Goal: Transaction & Acquisition: Purchase product/service

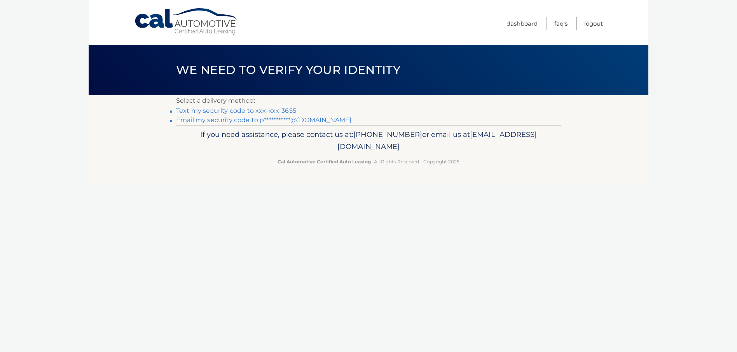
click at [238, 108] on link "Text my security code to xxx-xxx-3655" at bounding box center [236, 110] width 120 height 7
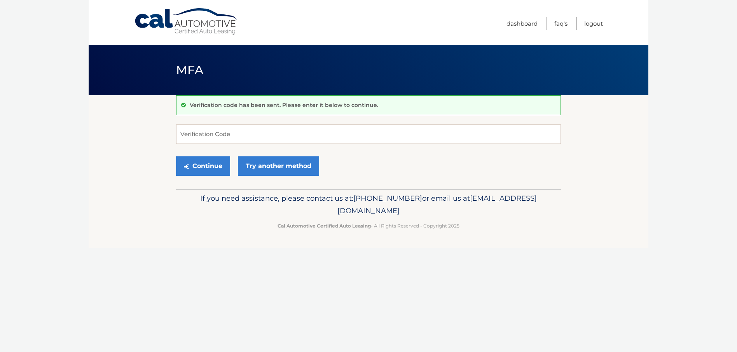
drag, startPoint x: 218, startPoint y: 145, endPoint x: 209, endPoint y: 155, distance: 13.0
click at [214, 150] on form "Verification Code Continue Try another method" at bounding box center [368, 151] width 385 height 55
click at [206, 135] on input "Verification Code" at bounding box center [368, 133] width 385 height 19
type input "552731"
click at [208, 160] on button "Continue" at bounding box center [203, 165] width 54 height 19
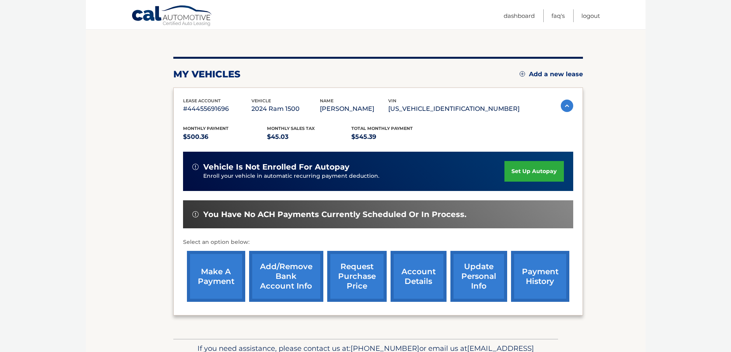
scroll to position [78, 0]
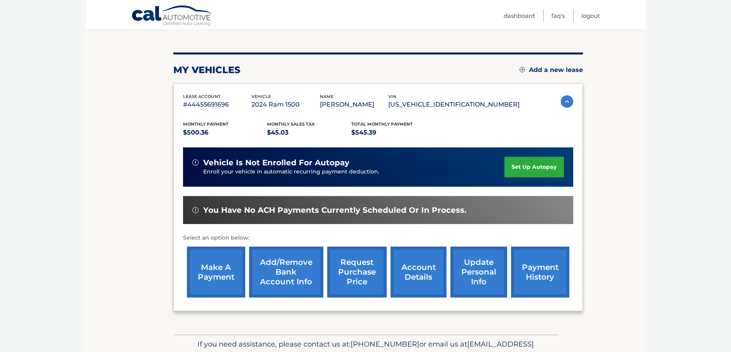
click at [211, 273] on link "make a payment" at bounding box center [216, 271] width 58 height 51
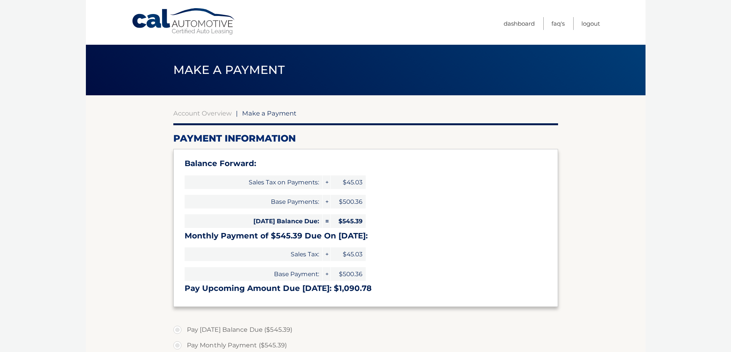
select select "NTY3ZTRhMGQtOTJkOS00YTZjLThjMWUtMGNhYWUyMzc1NDQ5"
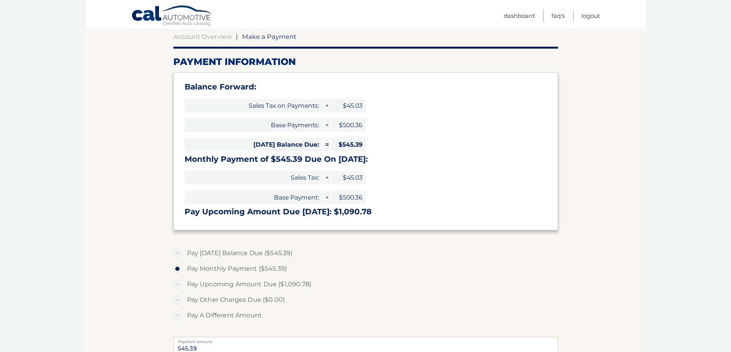
scroll to position [78, 0]
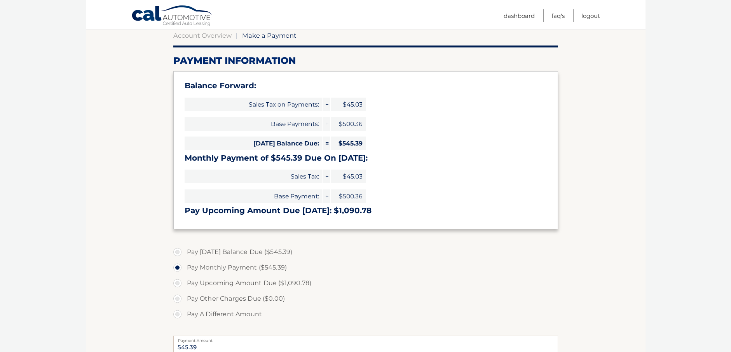
click at [176, 249] on label "Pay Today's Balance Due ($545.39)" at bounding box center [365, 252] width 385 height 16
click at [176, 249] on input "Pay Today's Balance Due ($545.39)" at bounding box center [180, 250] width 8 height 12
radio input "true"
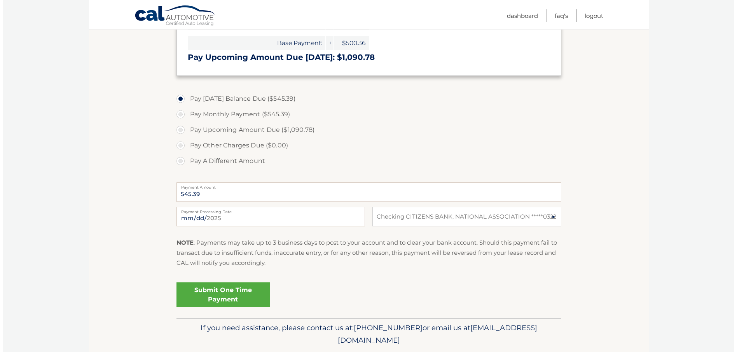
scroll to position [233, 0]
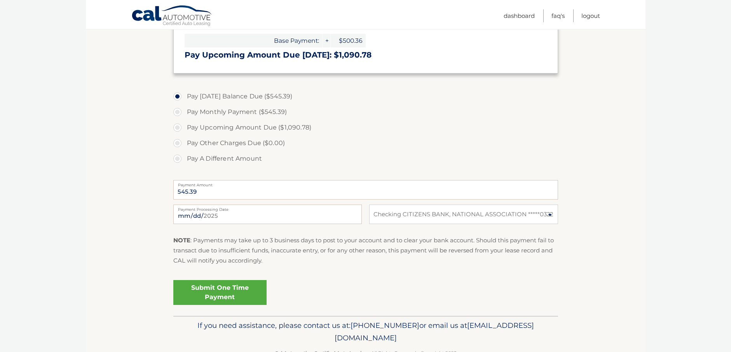
click at [227, 289] on link "Submit One Time Payment" at bounding box center [219, 292] width 93 height 25
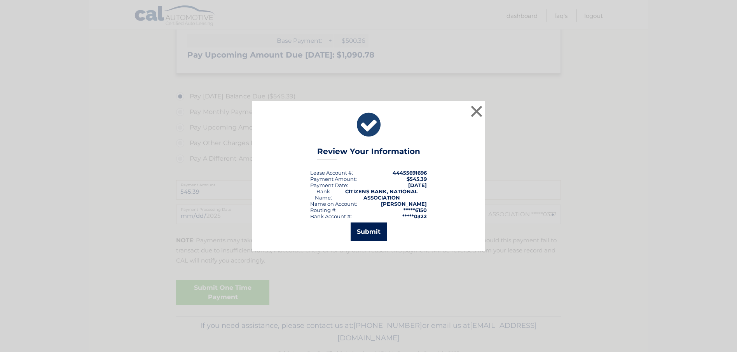
click at [376, 230] on button "Submit" at bounding box center [368, 231] width 36 height 19
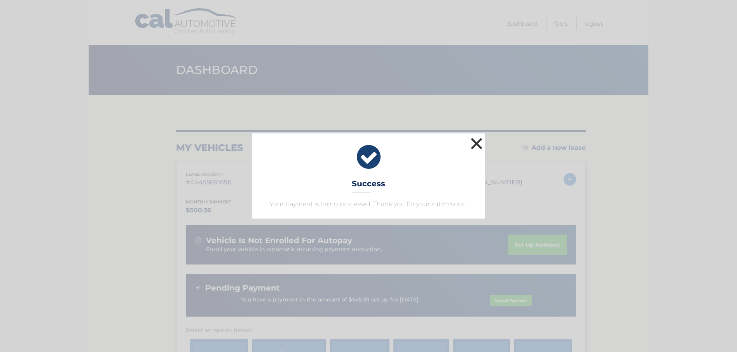
click at [476, 139] on button "×" at bounding box center [477, 144] width 16 height 16
